Goal: Use online tool/utility: Utilize a website feature to perform a specific function

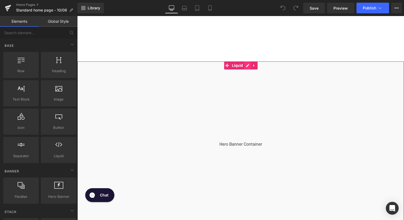
click at [248, 67] on div "Liquid" at bounding box center [240, 144] width 327 height 167
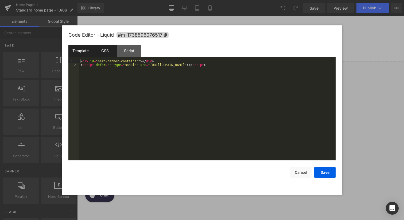
click at [105, 51] on div "CSS" at bounding box center [105, 51] width 24 height 12
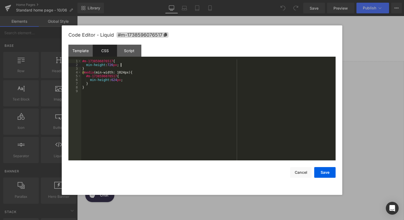
click at [121, 65] on div "#m-1738596076517 { min-height : 726 px ; } @ media (min-width: 1024px) { #m-173…" at bounding box center [208, 113] width 255 height 109
click at [323, 175] on button "Save" at bounding box center [324, 172] width 21 height 11
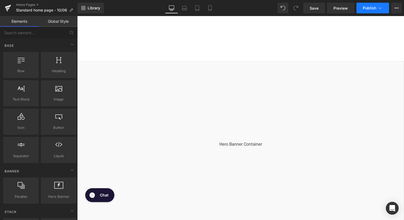
click at [372, 9] on span "Publish" at bounding box center [369, 8] width 13 height 4
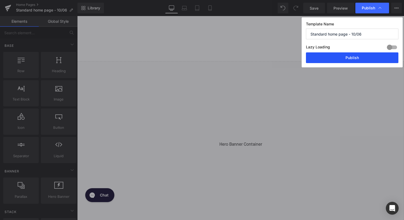
click at [348, 58] on button "Publish" at bounding box center [352, 57] width 93 height 11
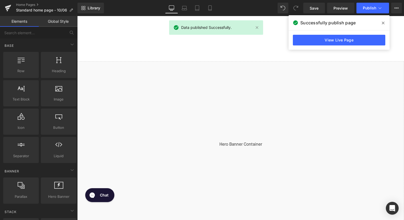
click at [383, 23] on icon at bounding box center [383, 23] width 3 height 4
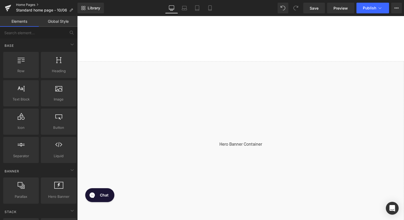
click at [30, 4] on link "Home Pages" at bounding box center [47, 5] width 62 height 4
